Goal: Find specific page/section: Find specific page/section

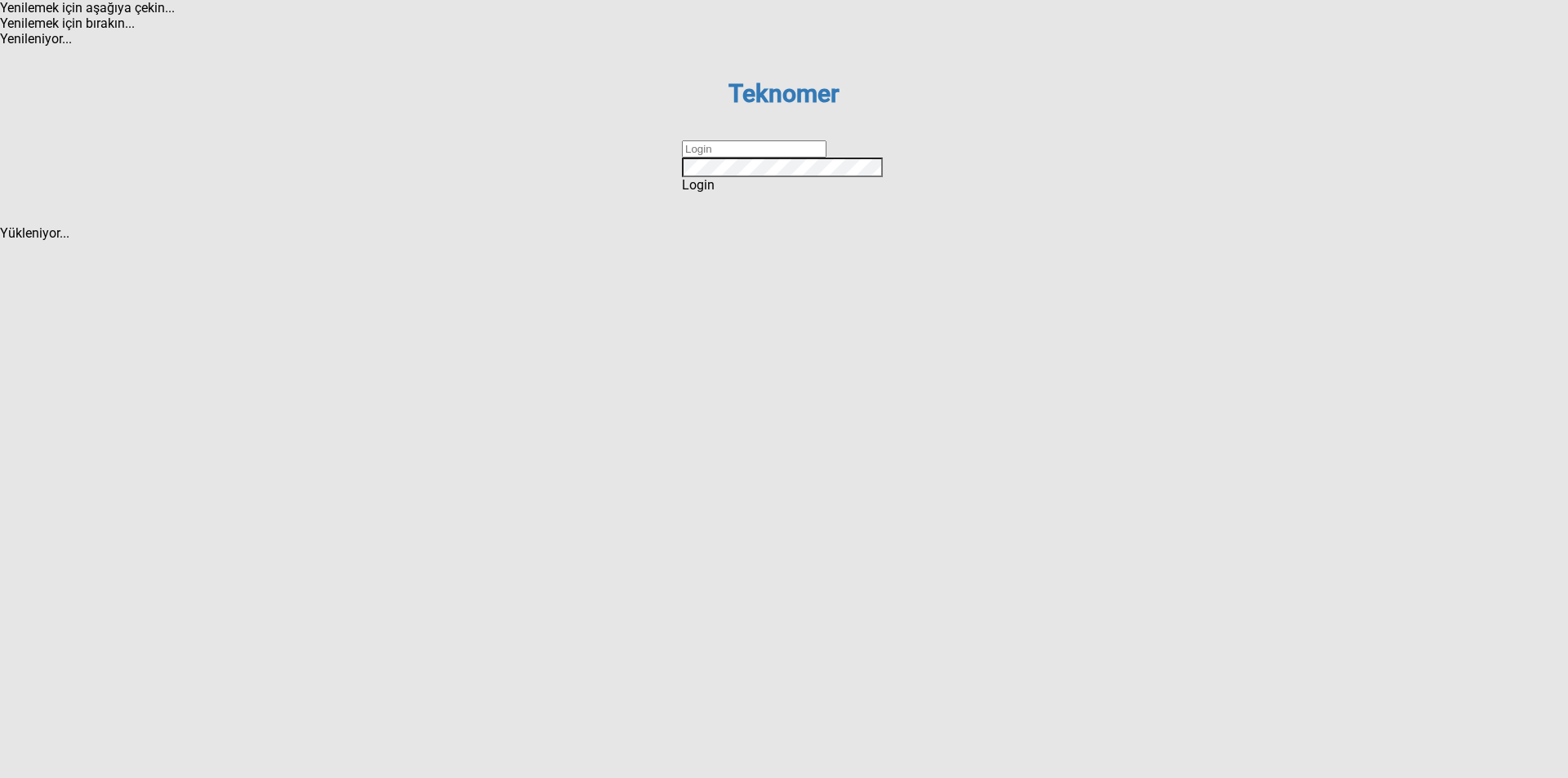
type input "ihsankoc"
click at [797, 193] on div "Login" at bounding box center [784, 185] width 204 height 15
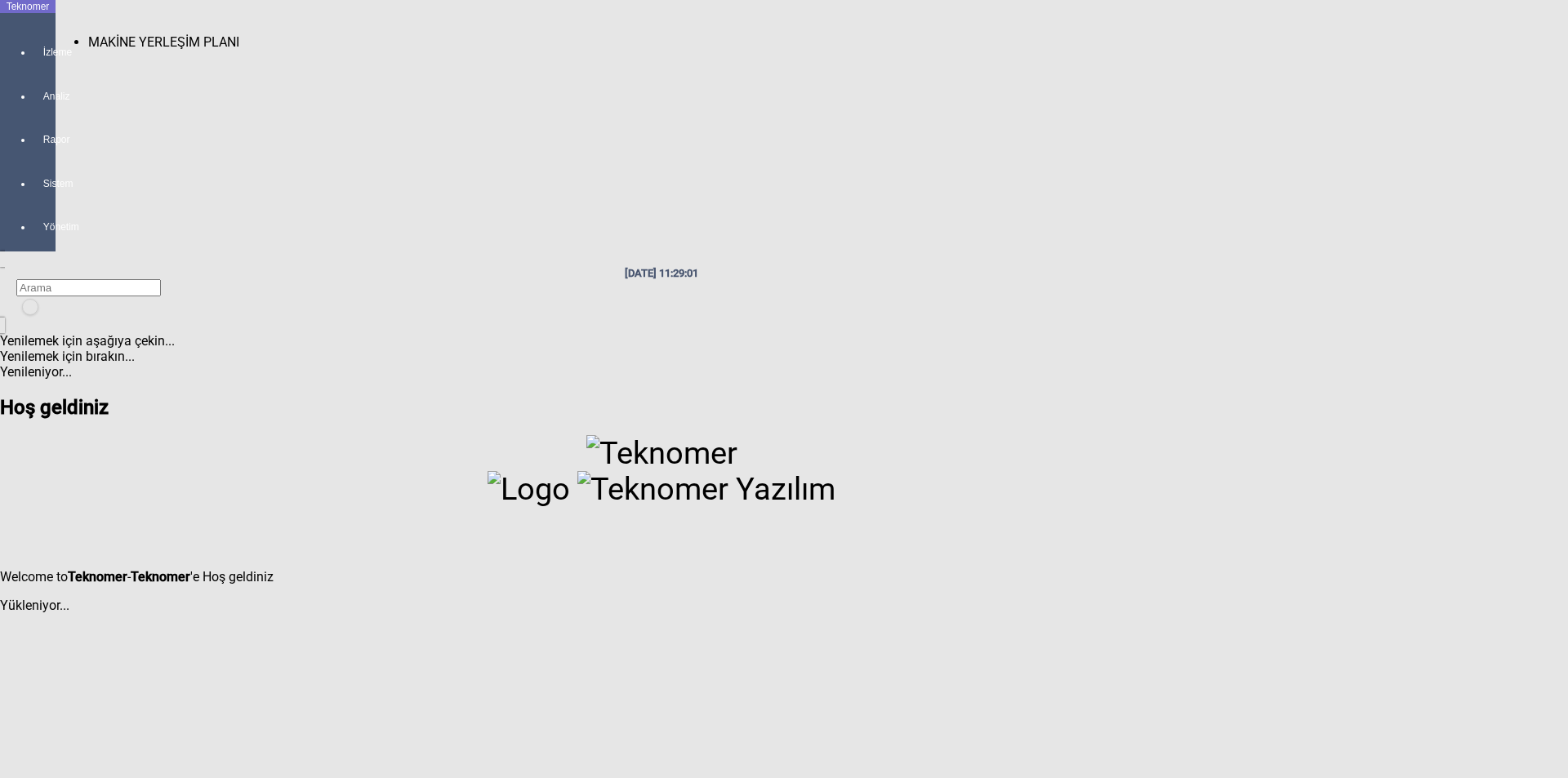
click at [37, 67] on div at bounding box center [43, 67] width 23 height 0
click at [88, 37] on span "MAKİNE YERLEŞİM PLANI" at bounding box center [163, 42] width 151 height 15
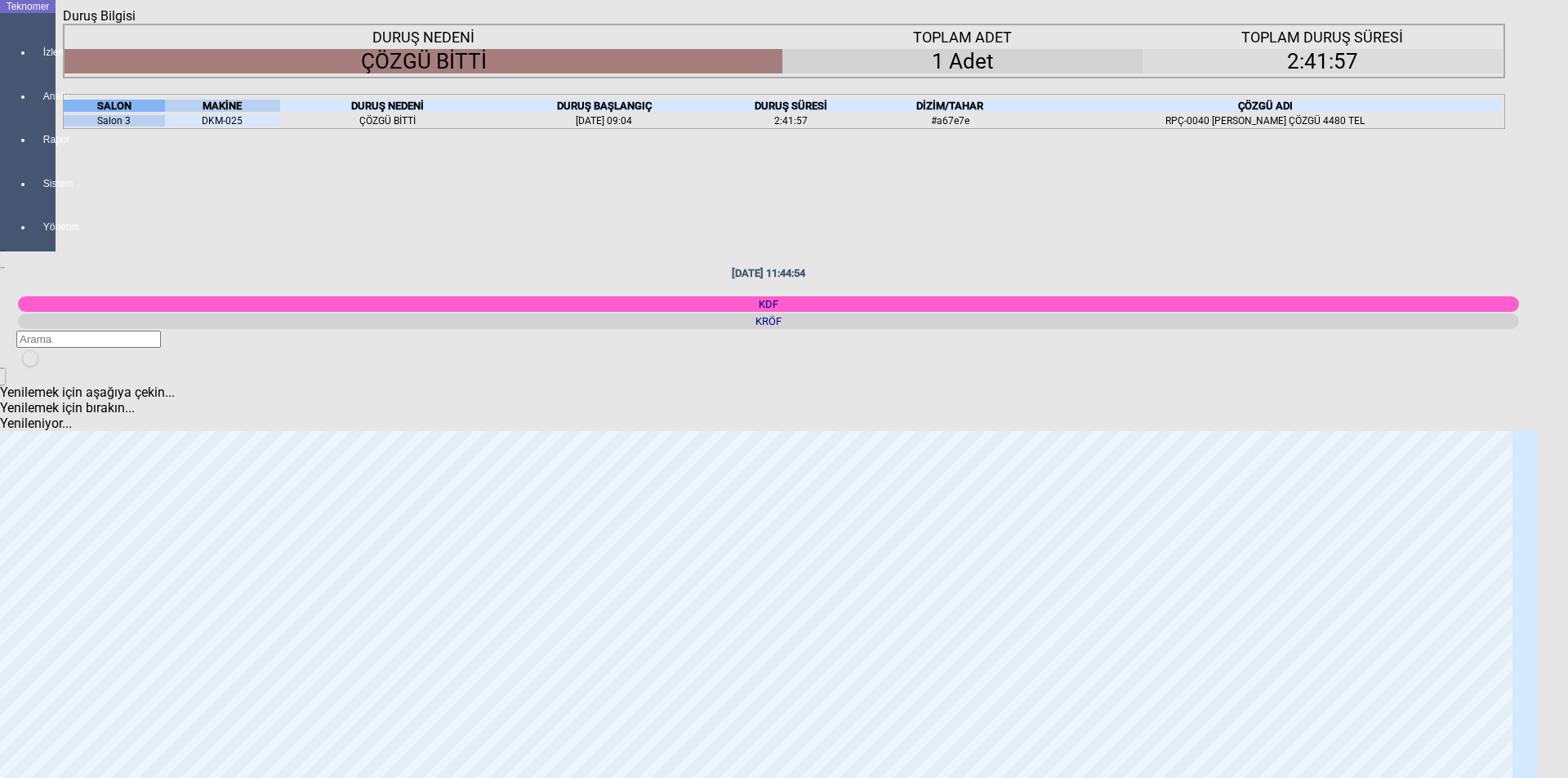
click at [63, 24] on icon "Kapat" at bounding box center [63, 24] width 0 height 0
